Goal: Transaction & Acquisition: Purchase product/service

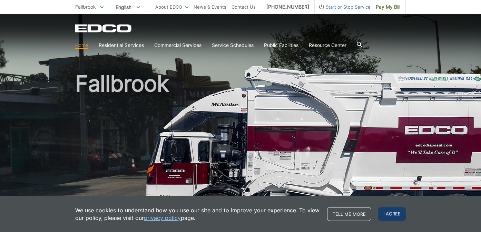
click at [389, 213] on span "I agree" at bounding box center [392, 214] width 28 height 14
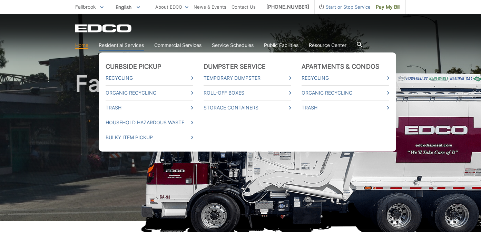
click at [127, 45] on link "Residential Services" at bounding box center [121, 45] width 45 height 8
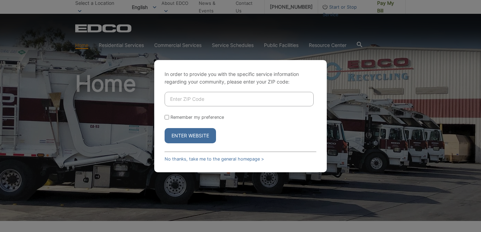
click at [185, 99] on input "Enter ZIP Code" at bounding box center [238, 99] width 149 height 14
type input "92028"
click at [166, 115] on input "Remember my preference" at bounding box center [166, 117] width 4 height 4
checkbox input "true"
click at [180, 135] on button "Enter Website" at bounding box center [189, 135] width 51 height 15
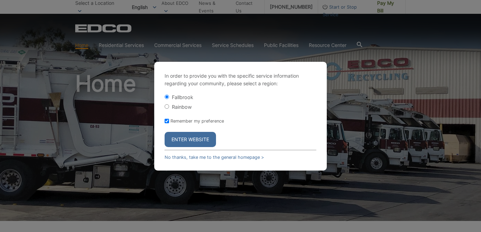
click at [182, 140] on button "Enter Website" at bounding box center [189, 139] width 51 height 15
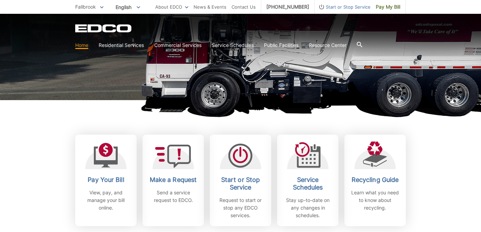
scroll to position [129, 0]
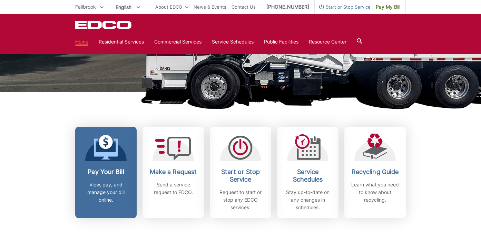
click at [110, 160] on span at bounding box center [106, 148] width 24 height 26
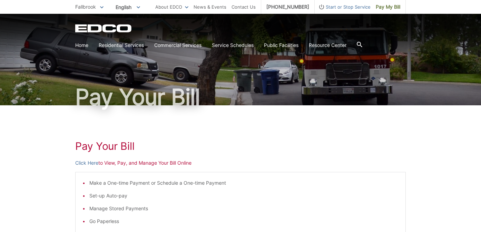
scroll to position [31, 0]
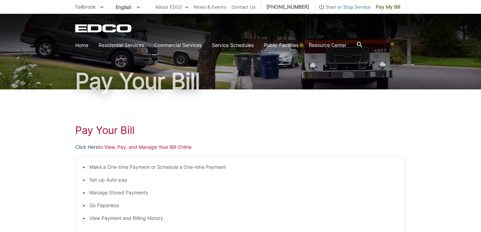
click at [92, 146] on link "Click Here" at bounding box center [86, 147] width 23 height 8
